Goal: Use online tool/utility: Utilize a website feature to perform a specific function

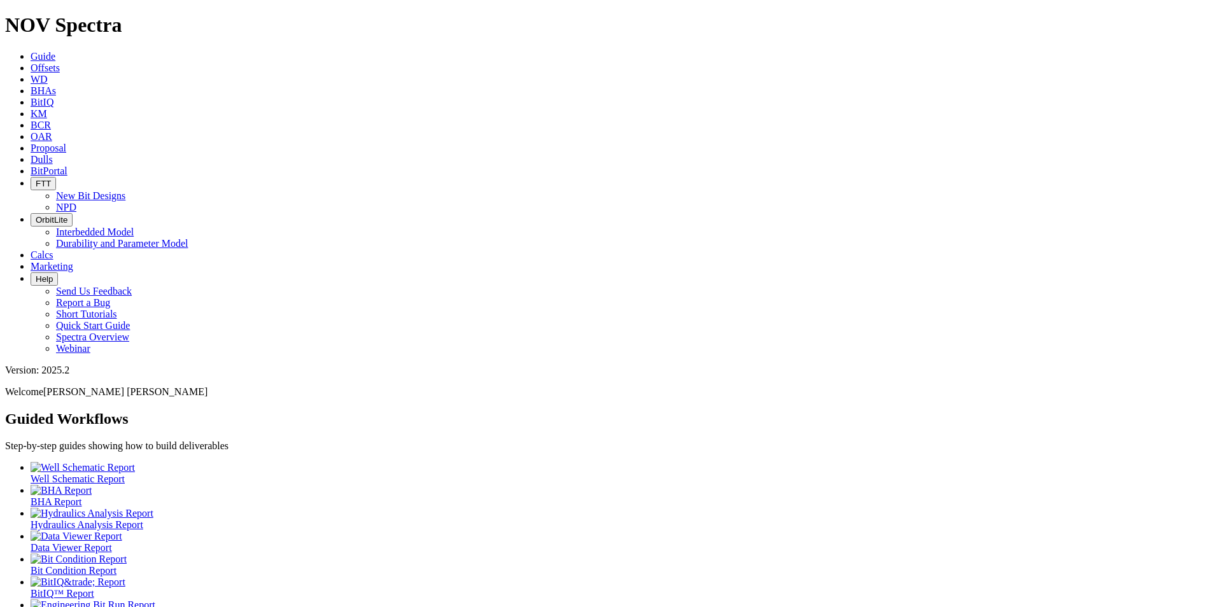
click at [60, 62] on span "Offsets" at bounding box center [45, 67] width 29 height 11
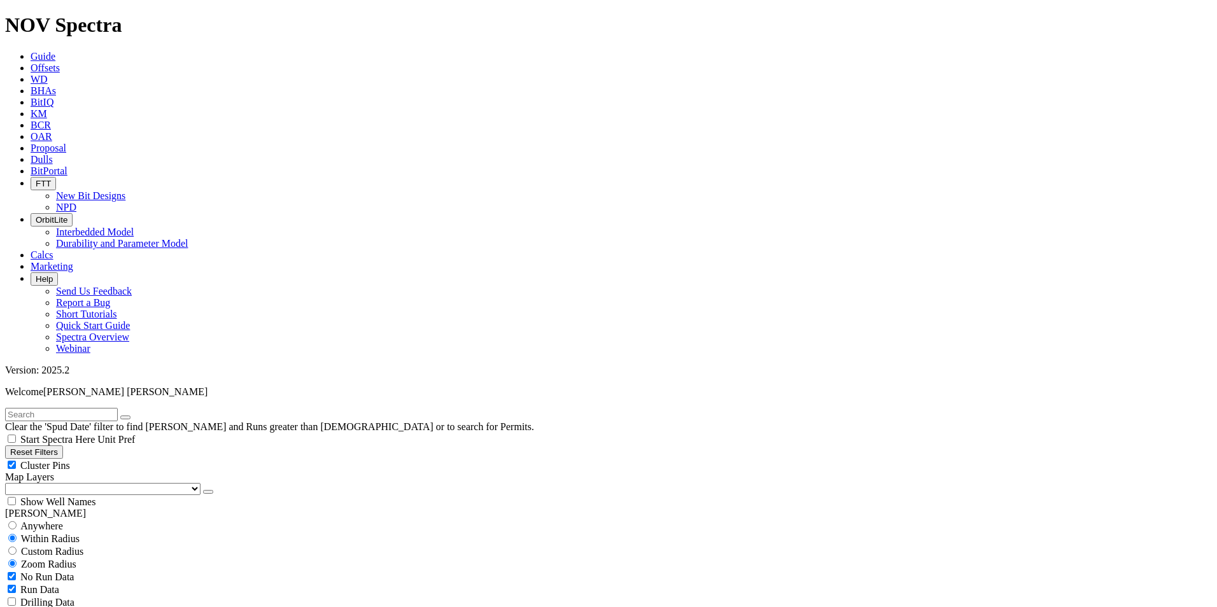
click at [76, 408] on input "text" at bounding box center [61, 414] width 113 height 13
click at [17, 521] on input "radio" at bounding box center [12, 525] width 8 height 8
radio input "true"
radio input "false"
click at [59, 408] on input "text" at bounding box center [61, 414] width 113 height 13
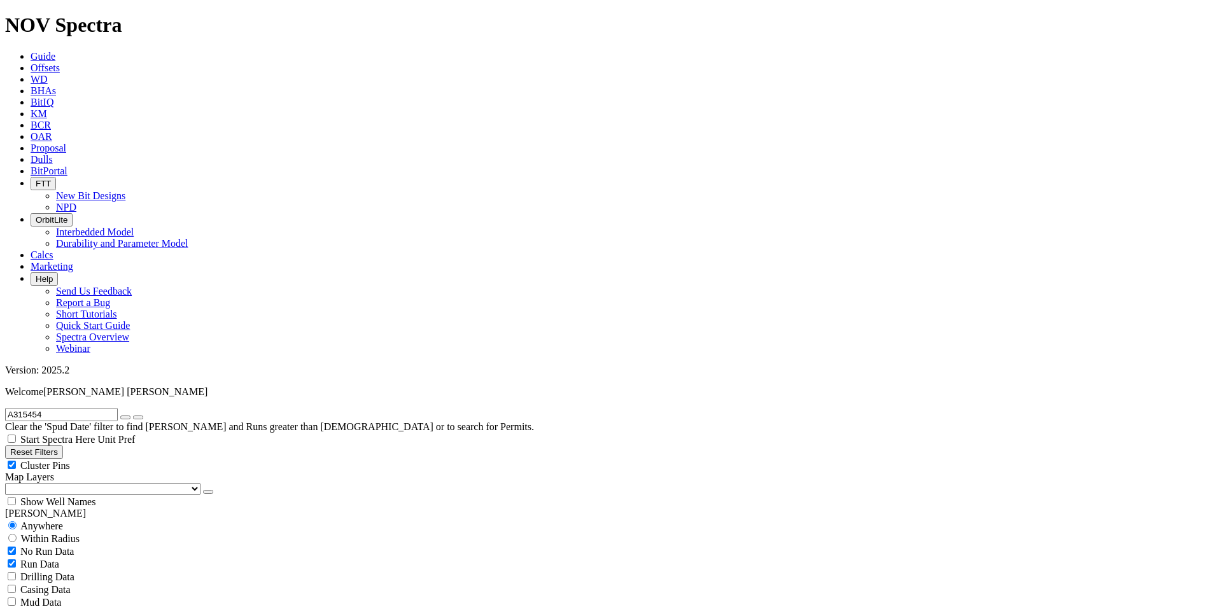
type input "A315454"
click at [138, 418] on icon "submit" at bounding box center [138, 418] width 0 height 0
radio input "false"
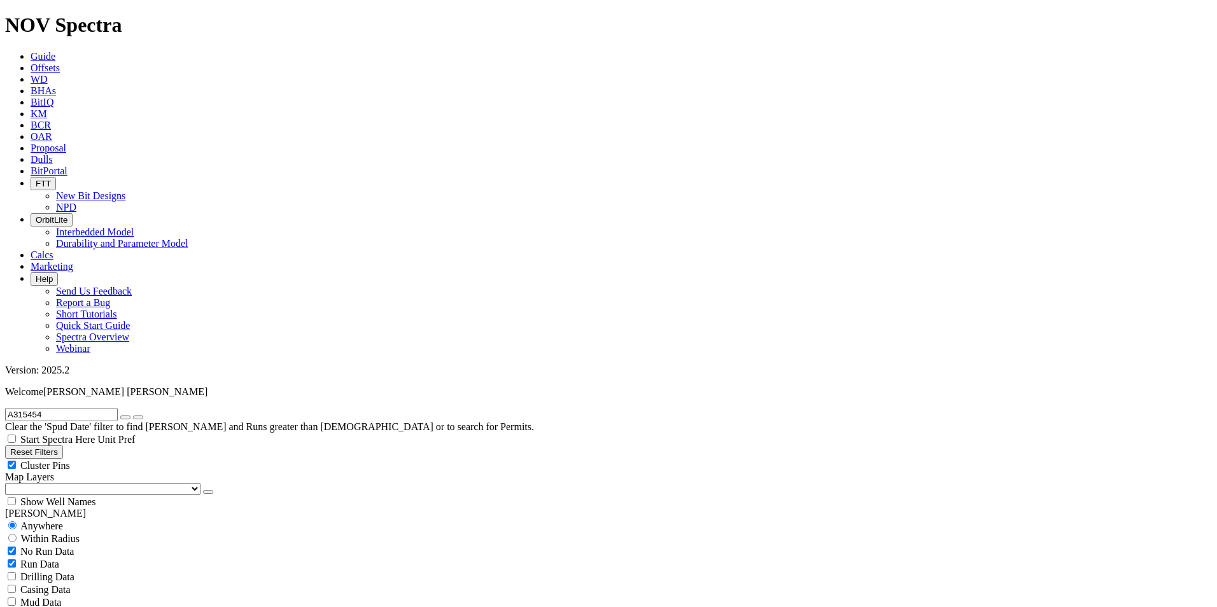
radio input "true"
click at [48, 546] on span "Custom Radius" at bounding box center [52, 551] width 62 height 11
radio input "true"
radio input "false"
click at [89, 570] on input "number" at bounding box center [61, 576] width 113 height 13
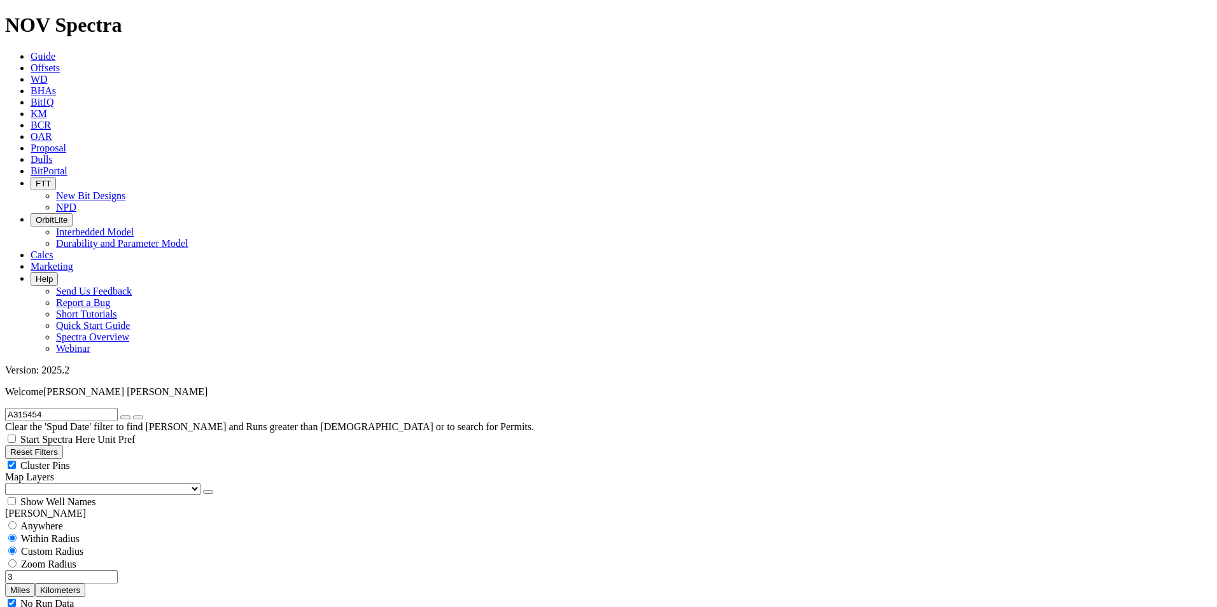
type input "3"
click at [35, 584] on button "Miles" at bounding box center [20, 590] width 30 height 13
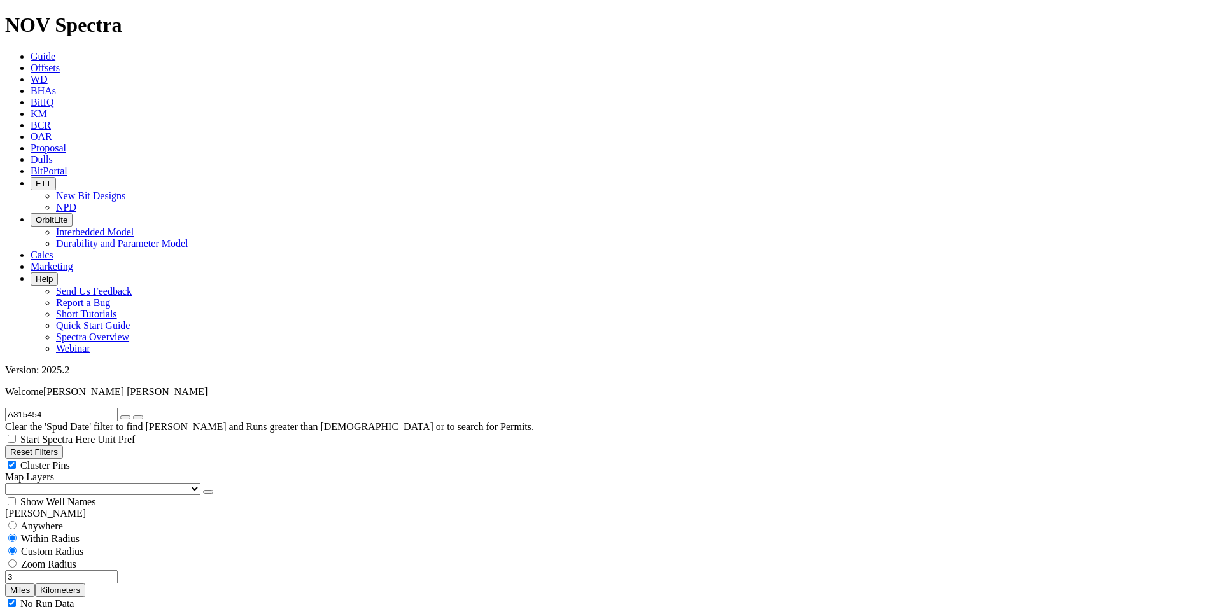
select select "11"
checkbox input "false"
click at [104, 570] on input "3" at bounding box center [61, 576] width 113 height 13
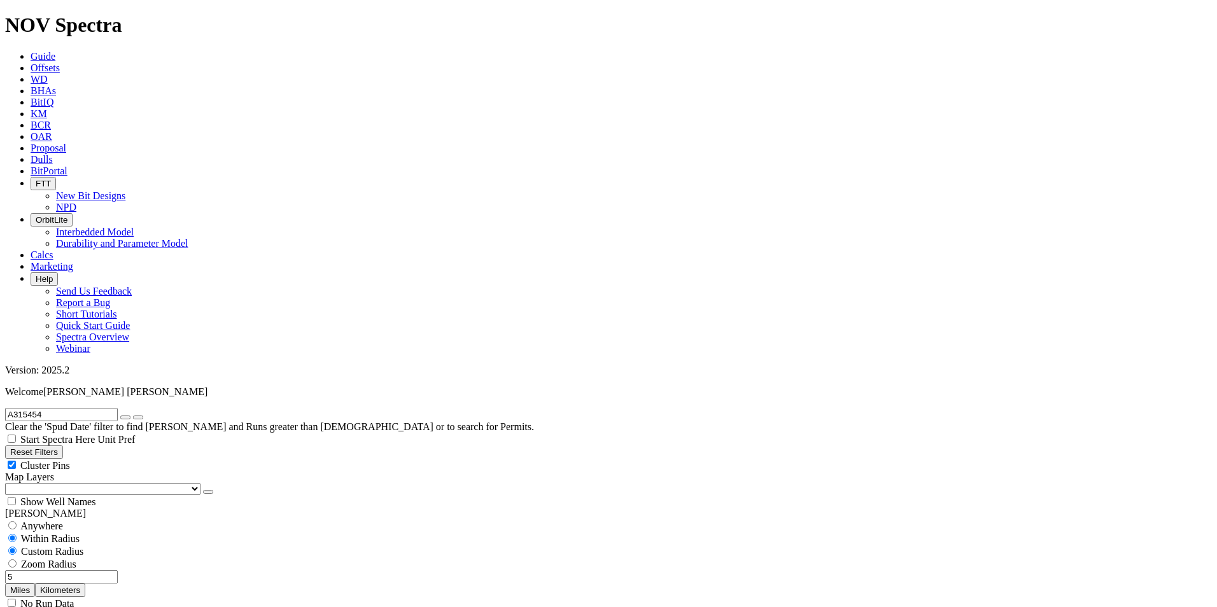
type input "5"
click at [104, 570] on input "5" at bounding box center [61, 576] width 113 height 13
radio input "false"
radio input "true"
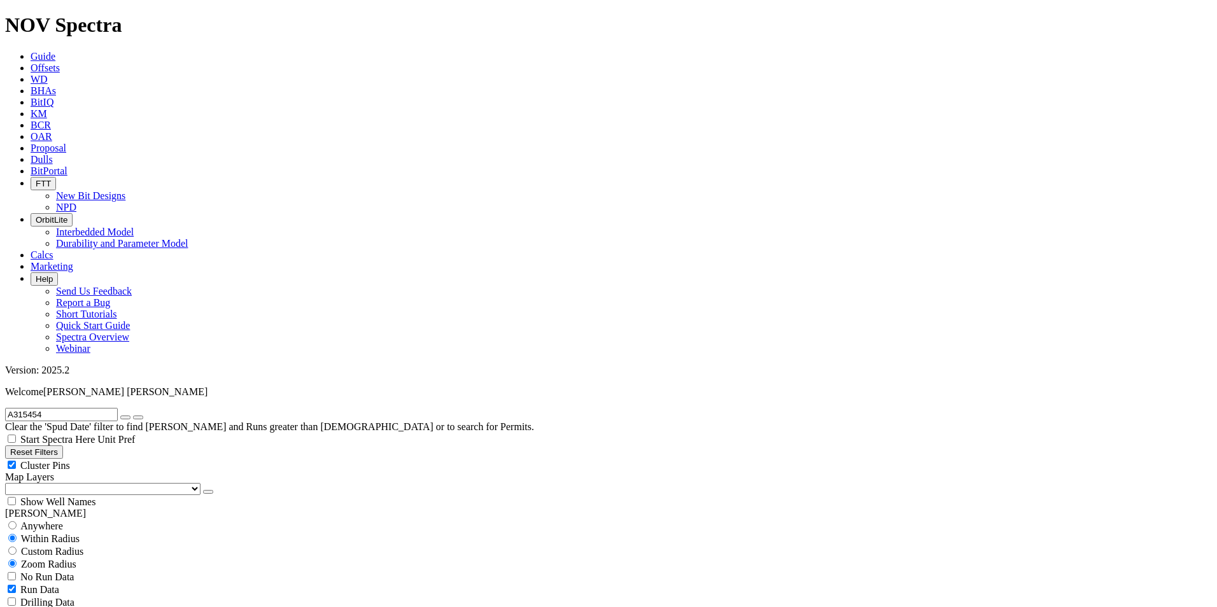
click at [71, 546] on span "Custom Radius" at bounding box center [52, 551] width 62 height 11
radio input "true"
radio input "false"
click at [90, 570] on input "number" at bounding box center [61, 576] width 113 height 13
type input "10"
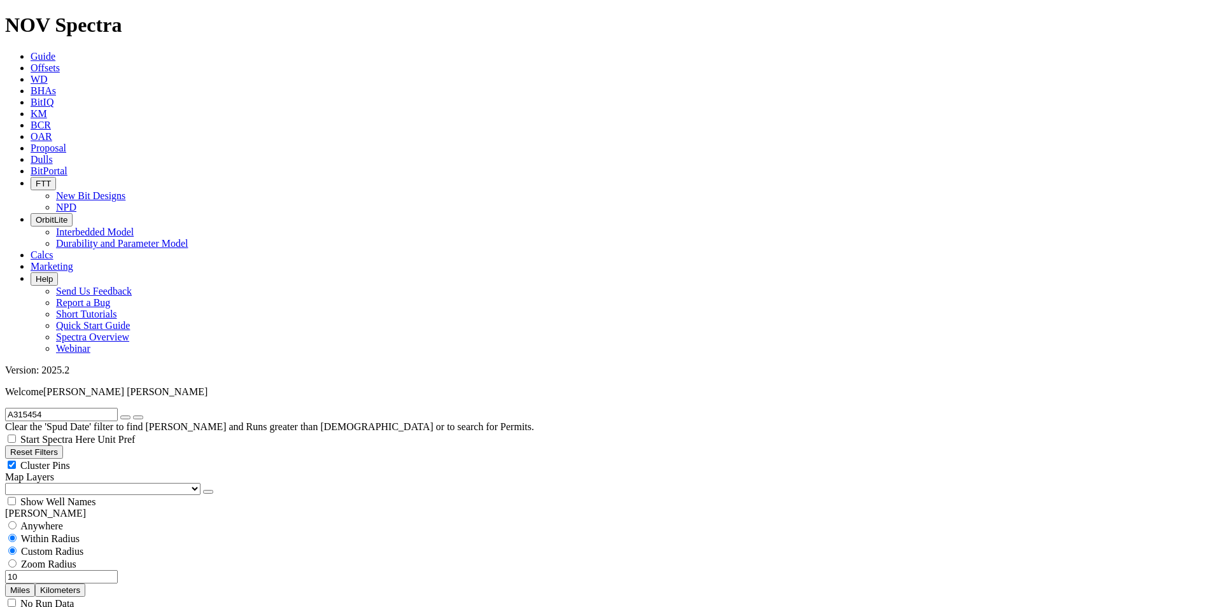
select select
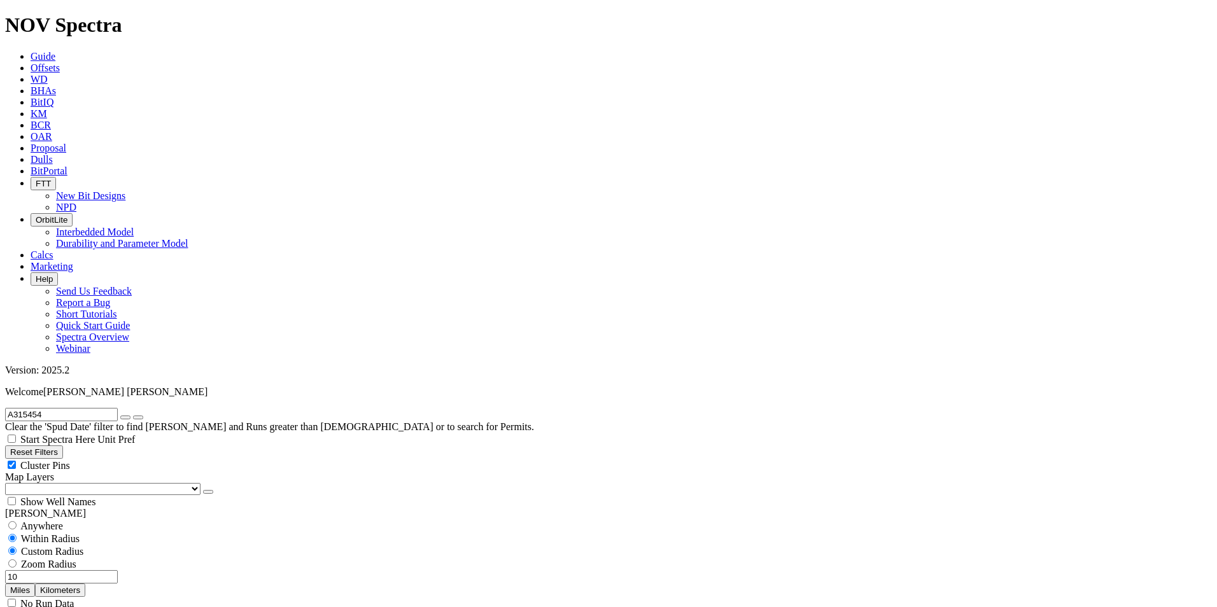
click at [100, 570] on input "10" at bounding box center [61, 576] width 113 height 13
drag, startPoint x: 104, startPoint y: 244, endPoint x: 80, endPoint y: 248, distance: 24.5
click at [80, 570] on input "15" at bounding box center [61, 576] width 113 height 13
type input "3"
click at [125, 418] on icon "button" at bounding box center [125, 418] width 0 height 0
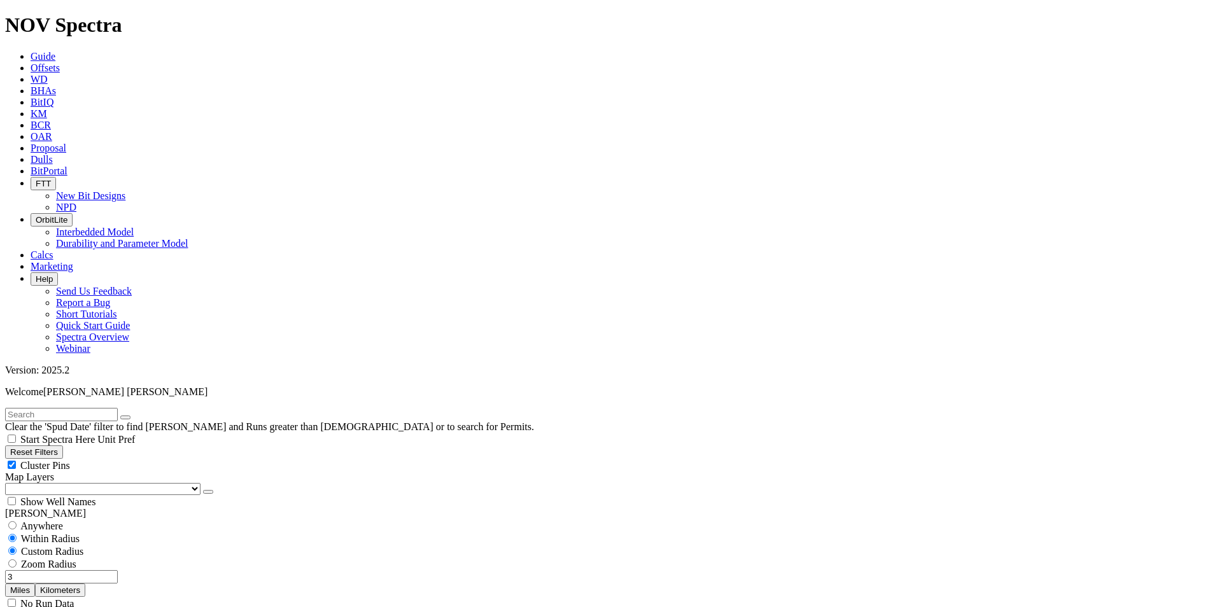
scroll to position [0, 0]
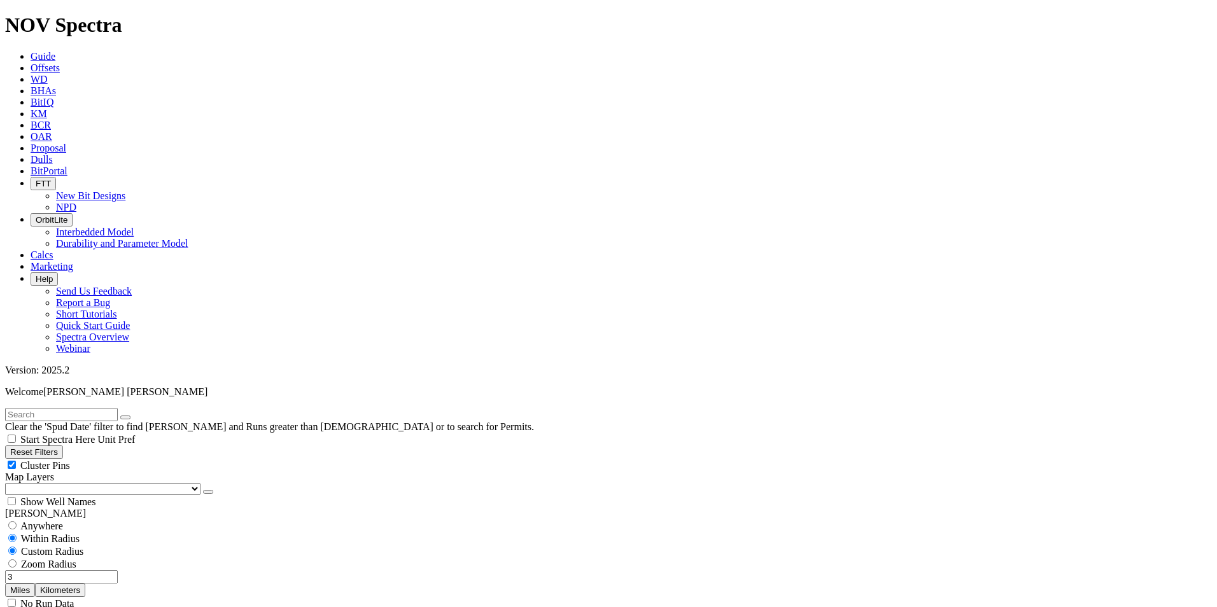
scroll to position [891, 0]
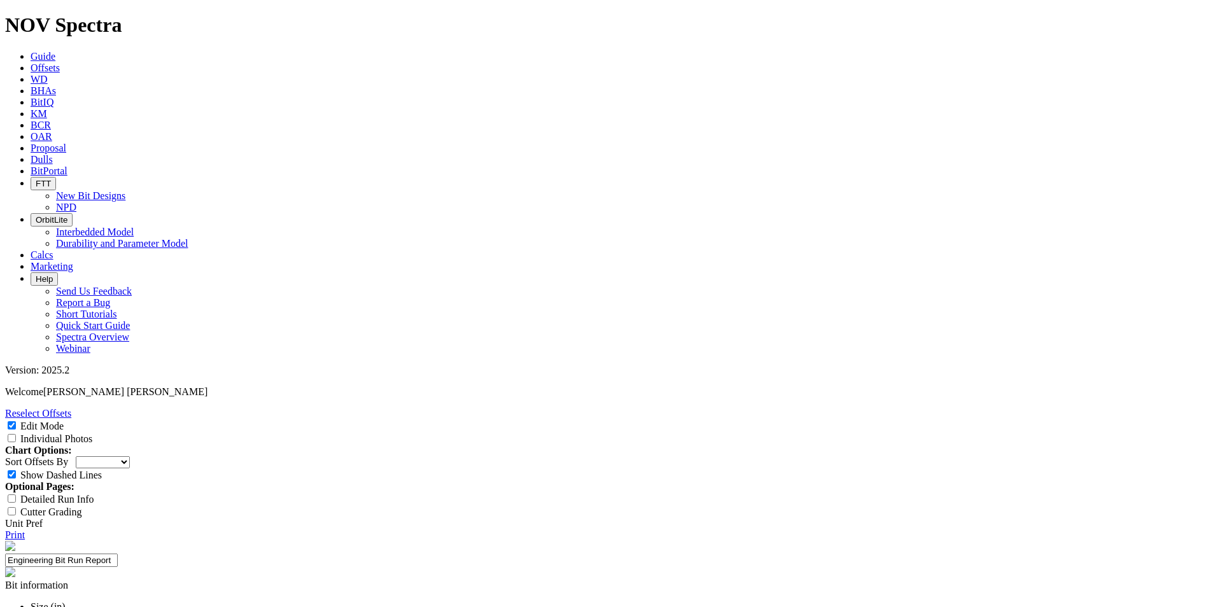
select select "New Bit Design"
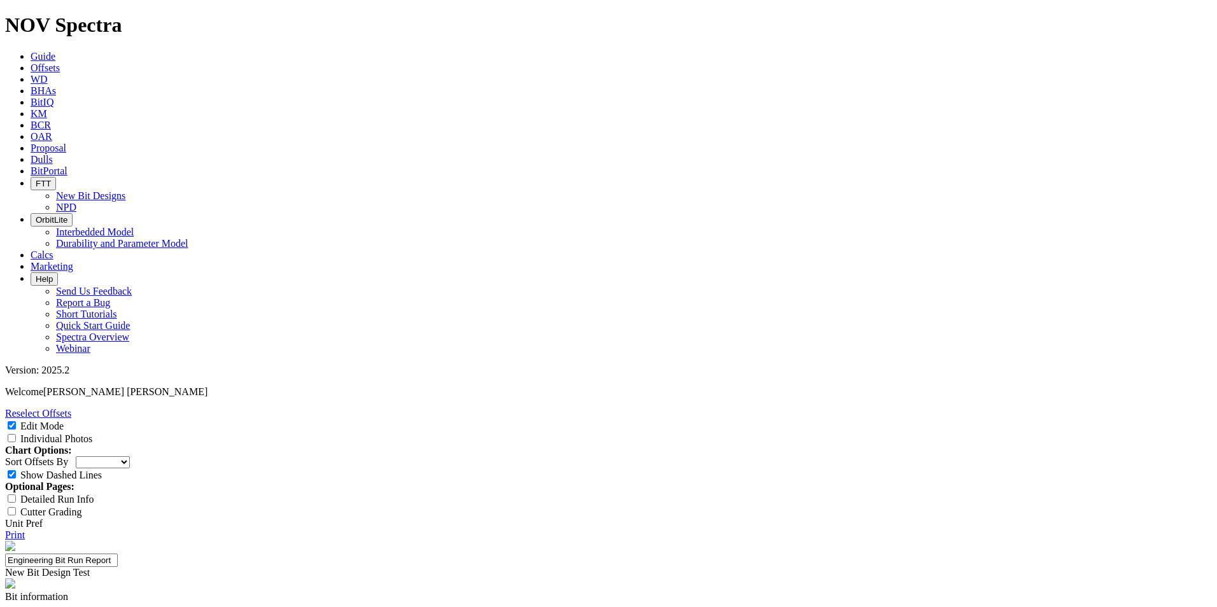
click at [130, 456] on select "Depth In Interval ROP Spud Date" at bounding box center [103, 462] width 54 height 12
select select "string:RunROP"
click at [130, 456] on select "Depth In Interval ROP Spud Date" at bounding box center [103, 462] width 54 height 12
